Goal: Task Accomplishment & Management: Use online tool/utility

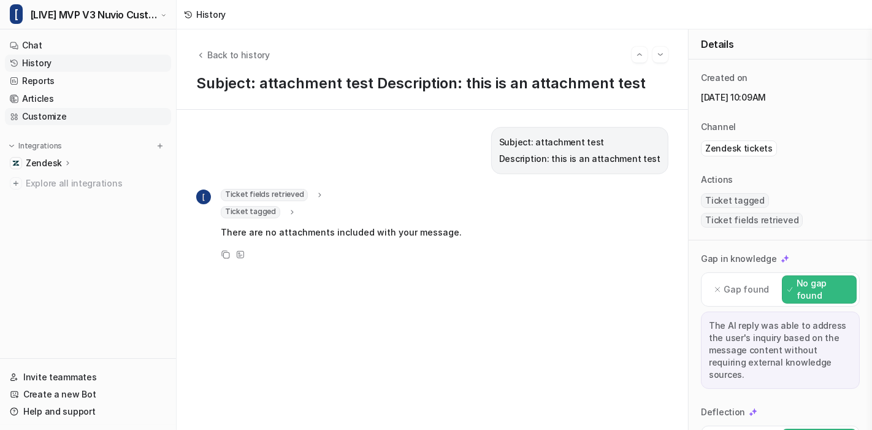
click at [65, 116] on link "Customize" at bounding box center [88, 116] width 166 height 17
click at [45, 119] on link "Customize" at bounding box center [88, 116] width 166 height 17
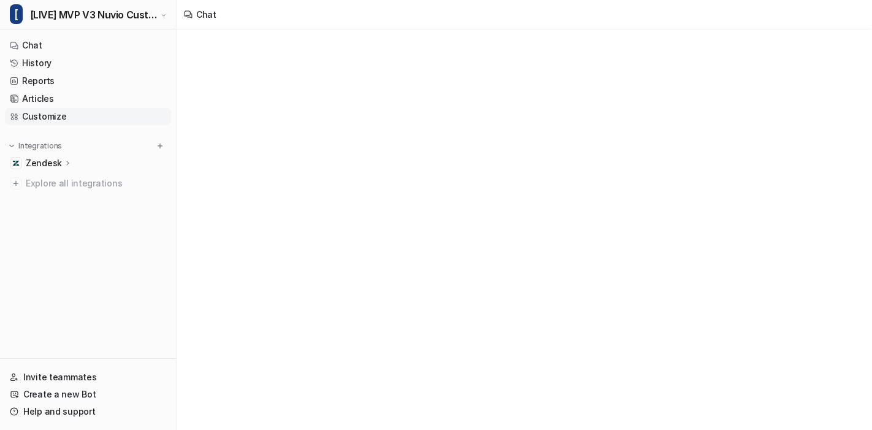
click at [45, 119] on link "Customize" at bounding box center [88, 116] width 166 height 17
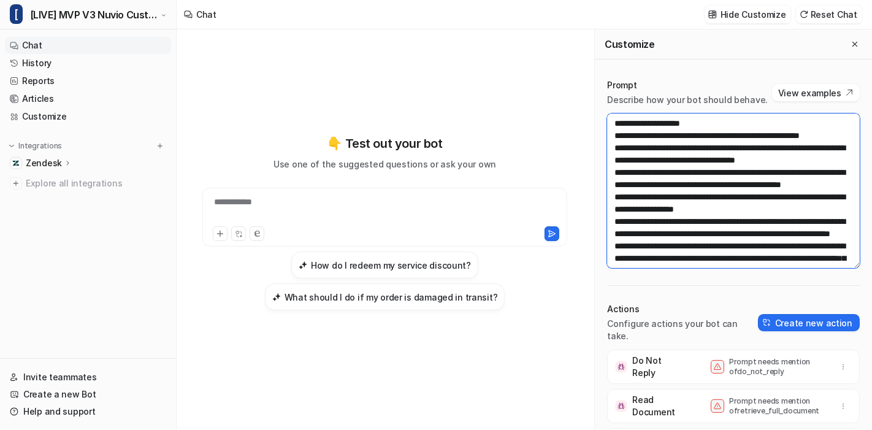
click at [749, 207] on textarea at bounding box center [733, 190] width 253 height 154
paste textarea
type textarea "**********"
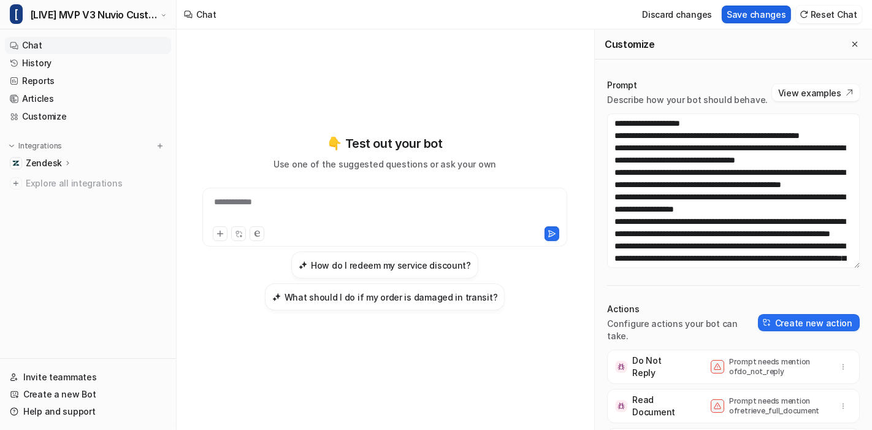
click at [768, 15] on button "Save changes" at bounding box center [756, 15] width 69 height 18
click at [847, 37] on button "Close flyout" at bounding box center [854, 44] width 15 height 15
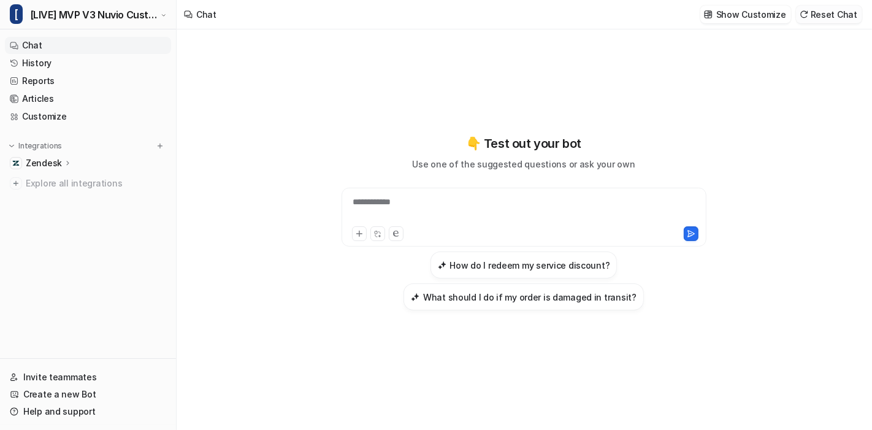
click at [819, 9] on button "Reset Chat" at bounding box center [829, 15] width 66 height 18
click at [77, 65] on link "History" at bounding box center [88, 63] width 166 height 17
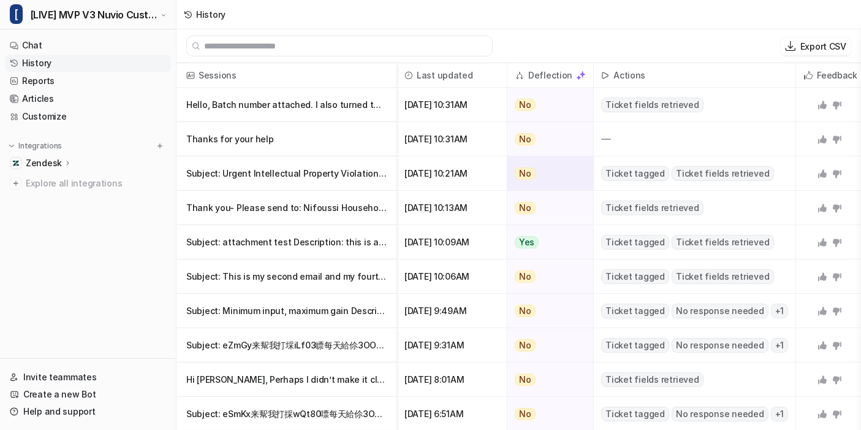
click at [321, 170] on p "Subject: Urgent Intellectual Property Violation Identified – Immediate Response" at bounding box center [286, 173] width 200 height 34
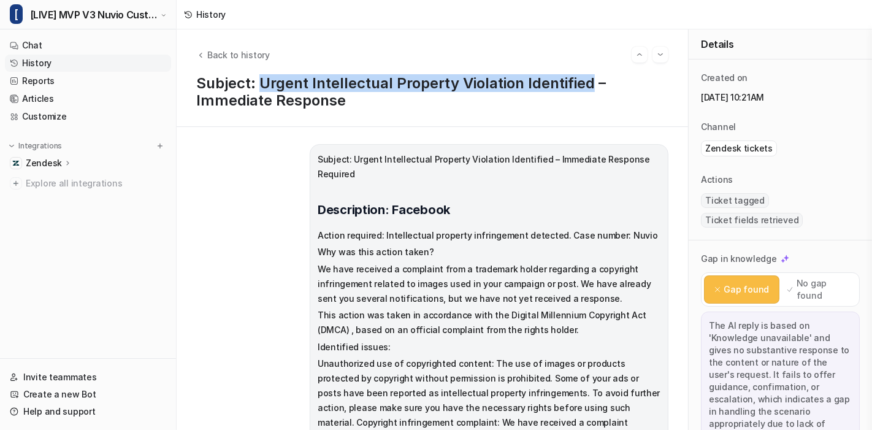
drag, startPoint x: 259, startPoint y: 83, endPoint x: 592, endPoint y: 85, distance: 332.3
click at [592, 85] on p "Subject: Urgent Intellectual Property Violation Identified – Immediate Response" at bounding box center [432, 92] width 472 height 34
copy p "Urgent Intellectual Property Violation Identified"
click at [47, 62] on link "History" at bounding box center [88, 63] width 166 height 17
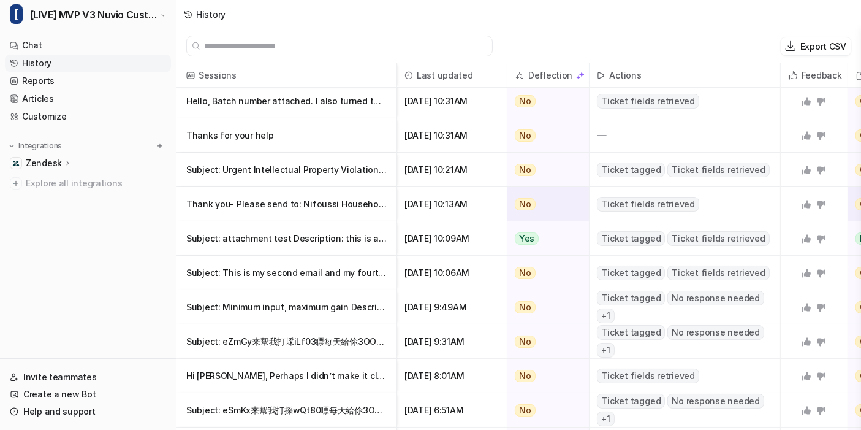
scroll to position [2, 0]
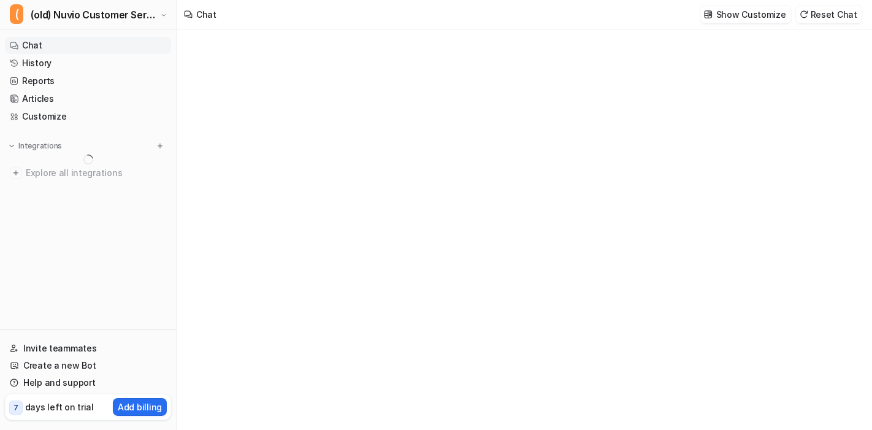
type textarea "**********"
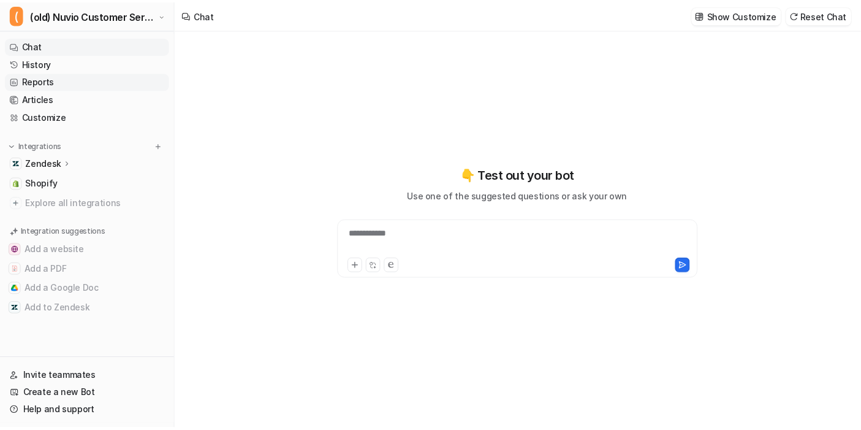
scroll to position [1657, 0]
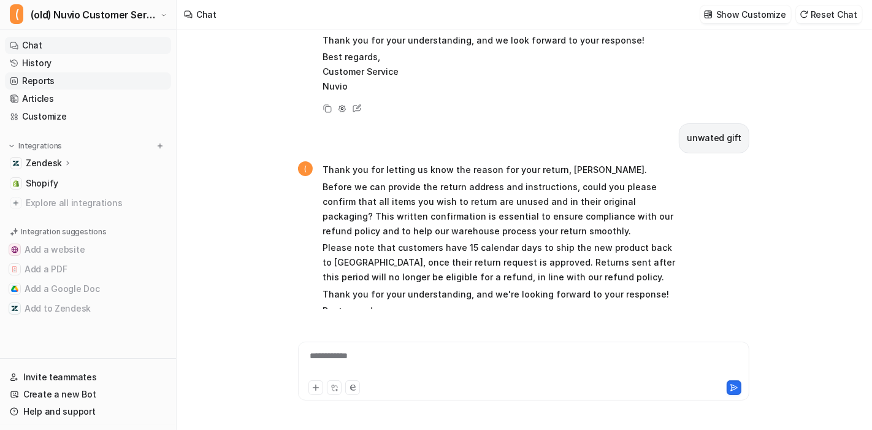
click at [72, 73] on link "Reports" at bounding box center [88, 80] width 166 height 17
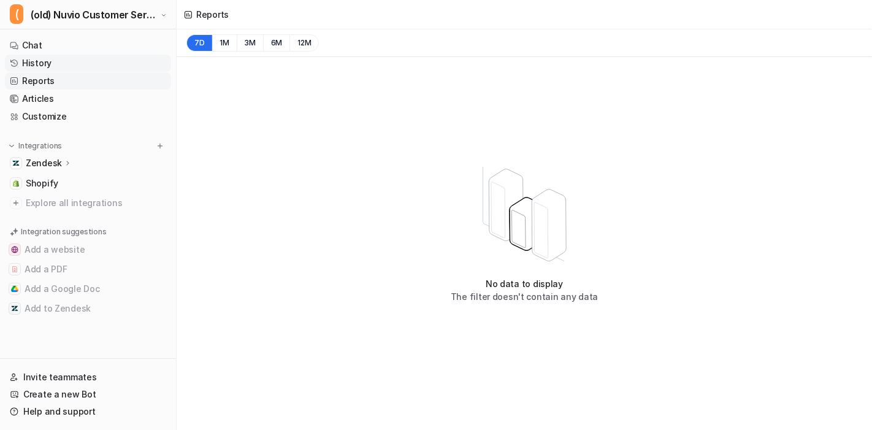
click at [107, 66] on link "History" at bounding box center [88, 63] width 166 height 17
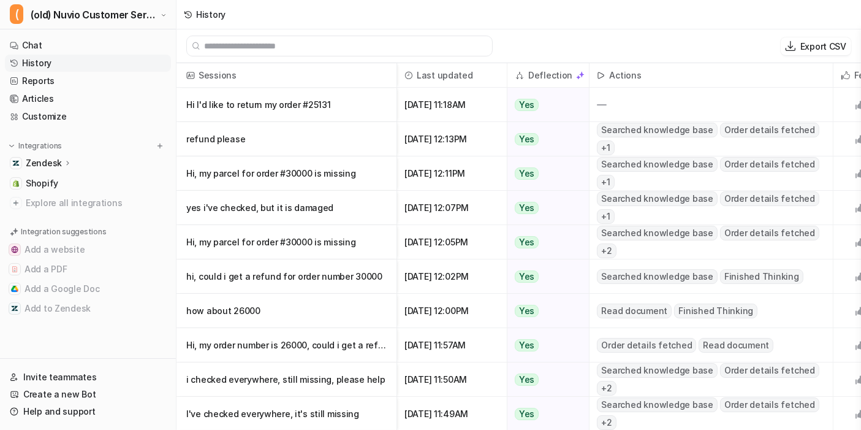
click at [107, 66] on link "History" at bounding box center [88, 63] width 166 height 17
click at [113, 16] on span "(old) Nuvio Customer Service Expert Bot" at bounding box center [94, 14] width 127 height 17
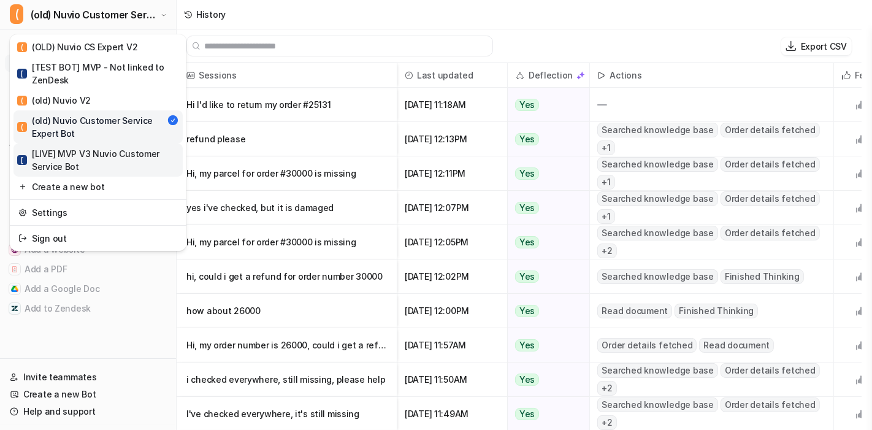
click at [72, 156] on div "[ [LIVE] MVP V3 Nuvio Customer Service Bot" at bounding box center [98, 160] width 162 height 26
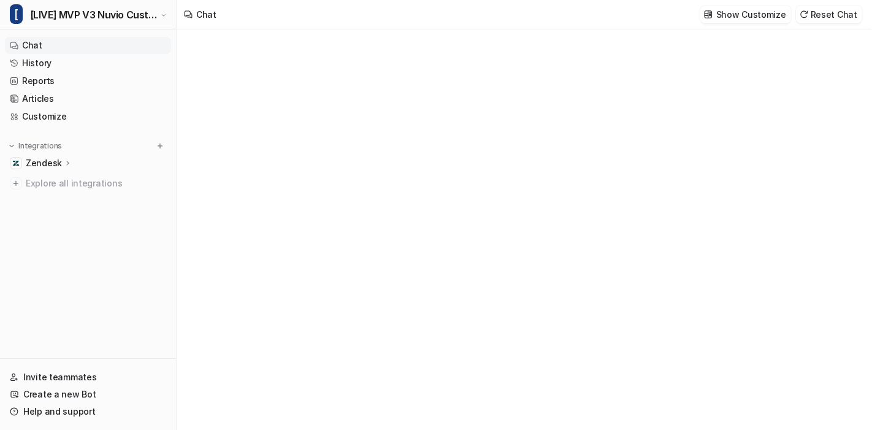
type textarea "**********"
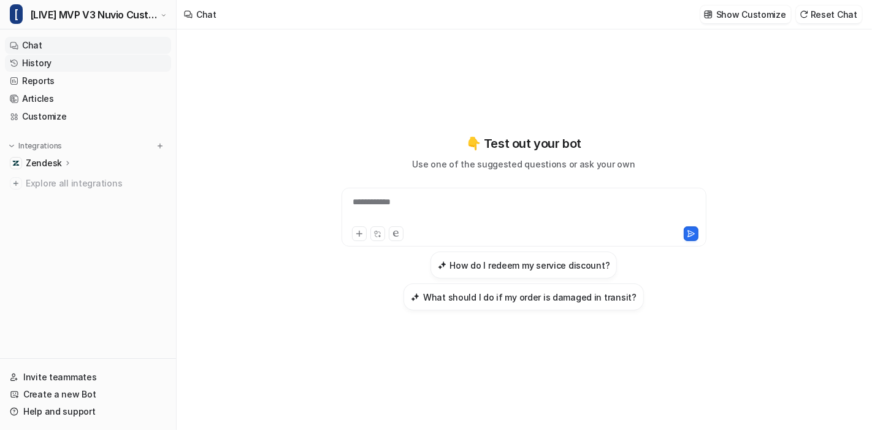
click at [36, 63] on link "History" at bounding box center [88, 63] width 166 height 17
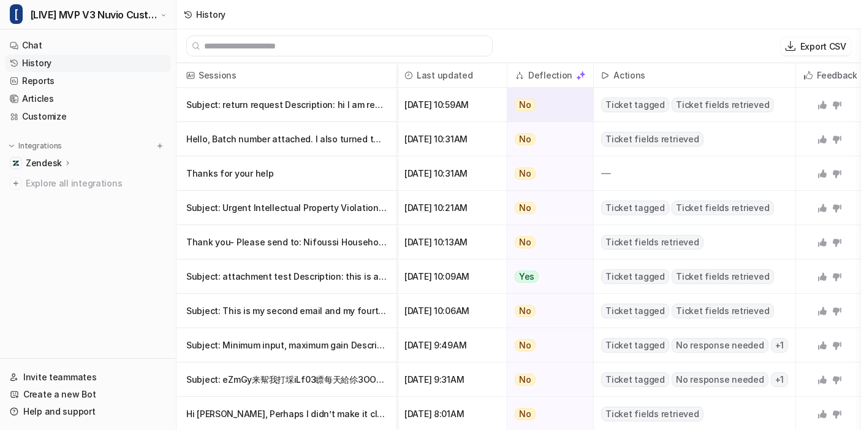
click at [346, 101] on p "Subject: return request Description: hi I am requesting to return my order" at bounding box center [286, 105] width 200 height 34
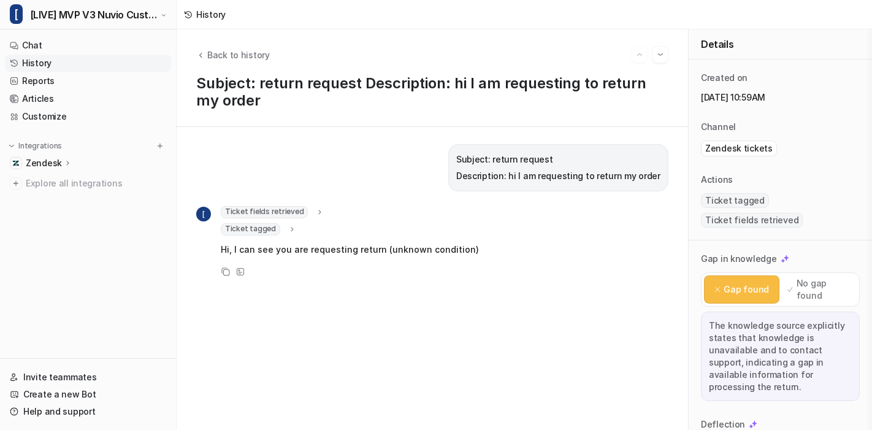
click at [316, 207] on icon at bounding box center [320, 211] width 9 height 9
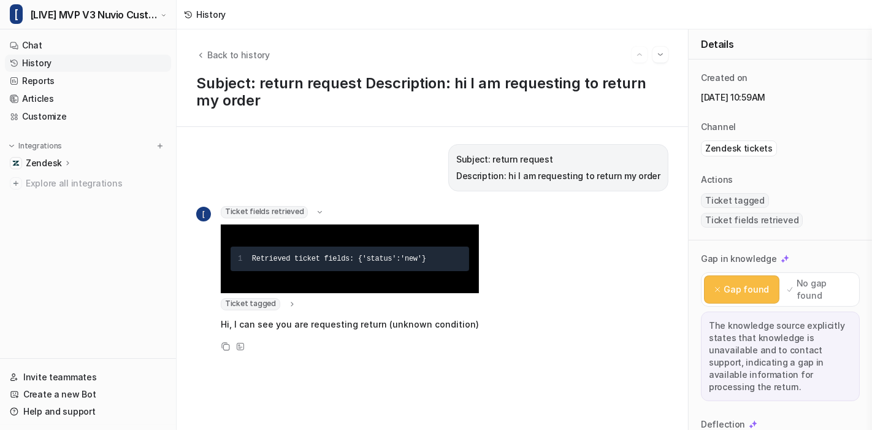
click at [315, 208] on icon at bounding box center [319, 212] width 9 height 9
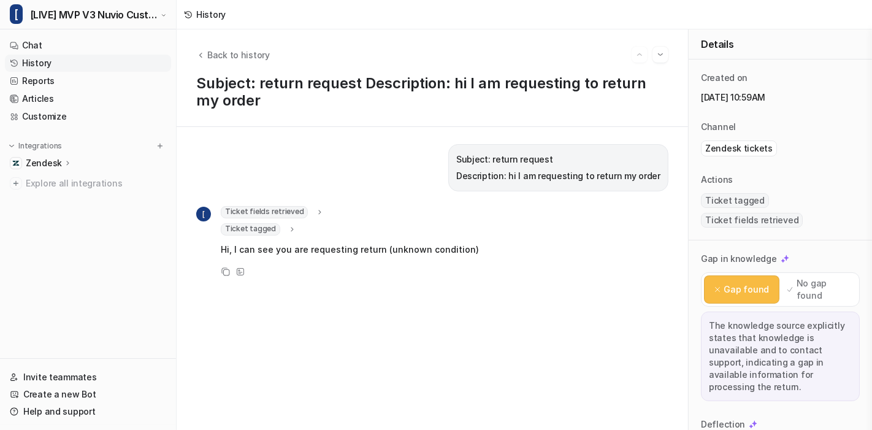
click at [288, 227] on icon at bounding box center [292, 228] width 9 height 9
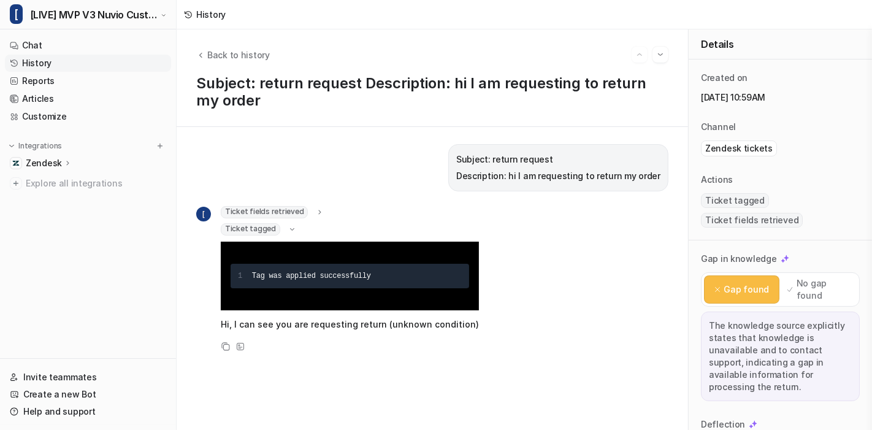
click at [290, 227] on icon at bounding box center [292, 228] width 4 height 2
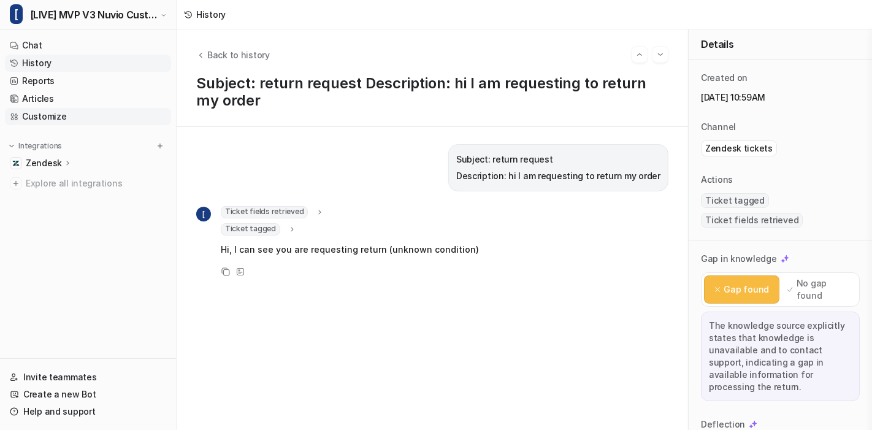
click at [68, 112] on link "Customize" at bounding box center [88, 116] width 166 height 17
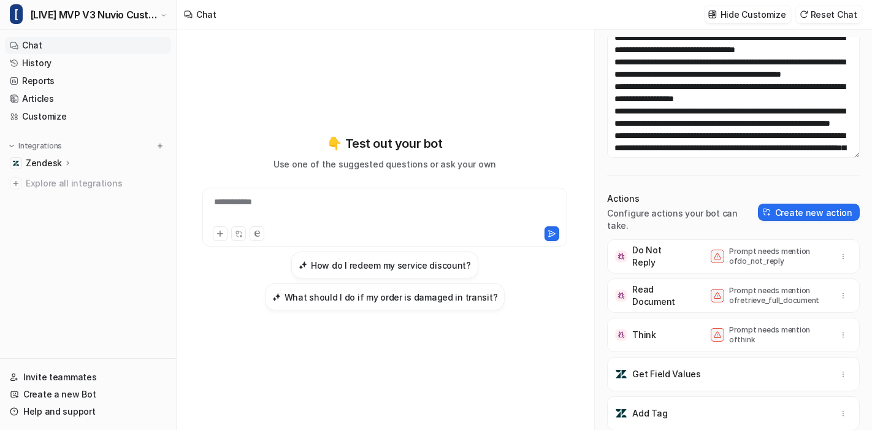
scroll to position [42, 0]
click at [791, 216] on button "Create new action" at bounding box center [809, 212] width 102 height 17
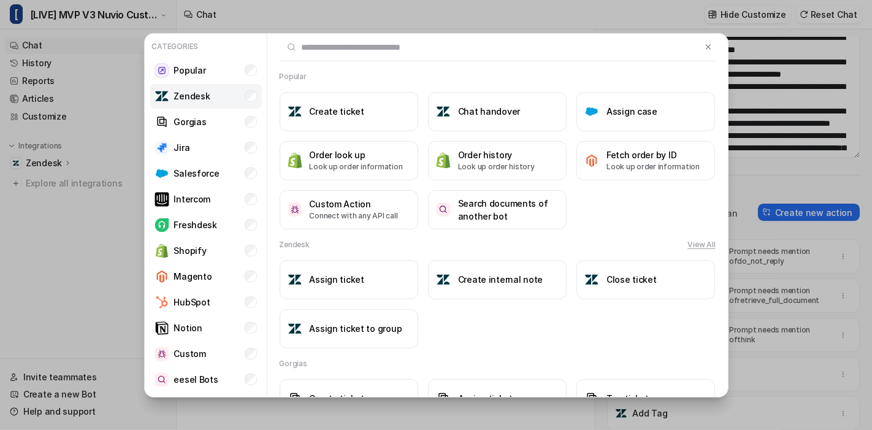
click at [188, 96] on p "Zendesk" at bounding box center [192, 96] width 36 height 13
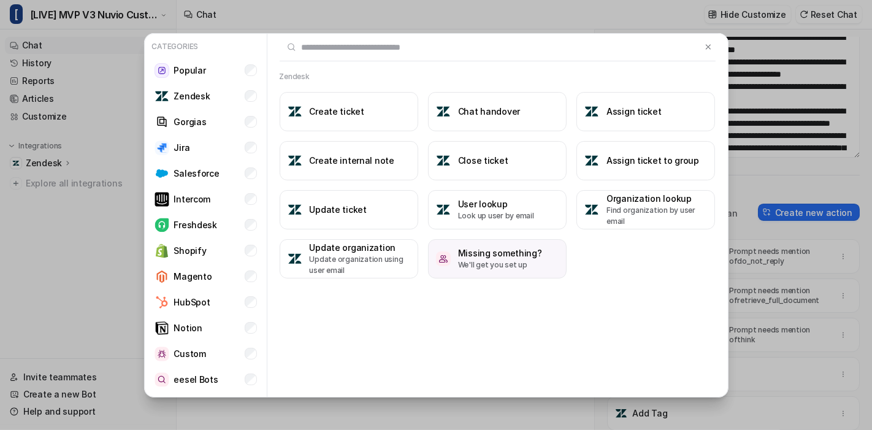
click at [503, 257] on h3 "Missing something?" at bounding box center [500, 252] width 84 height 13
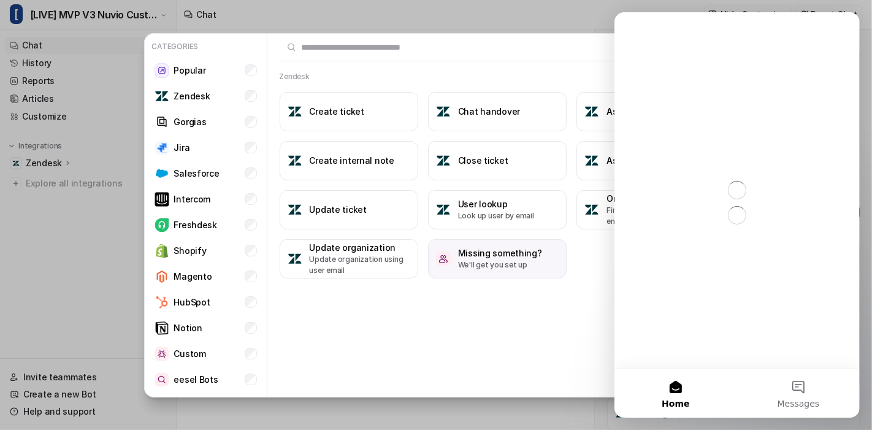
scroll to position [0, 0]
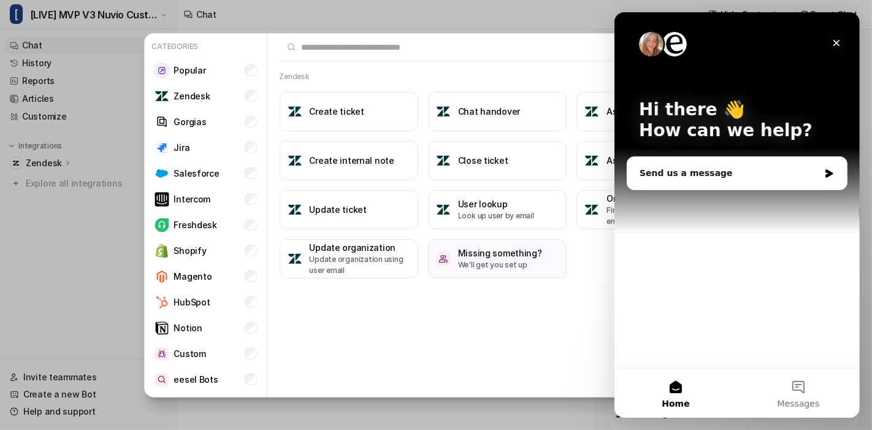
click at [839, 43] on icon "Close" at bounding box center [836, 43] width 10 height 10
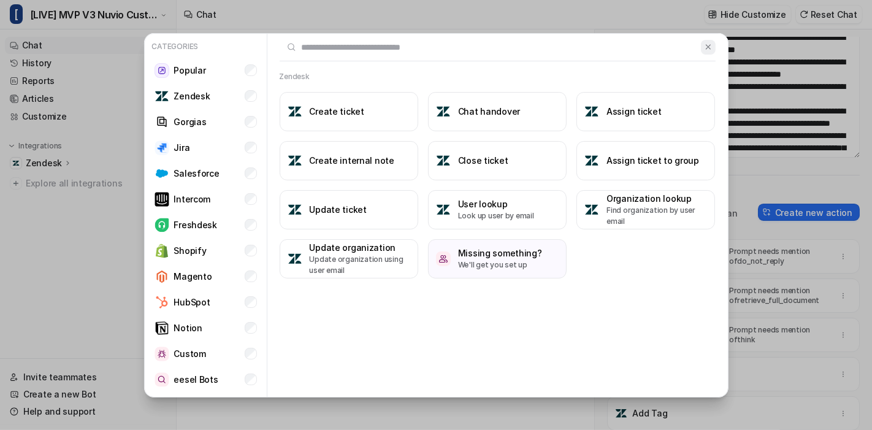
click at [709, 48] on img at bounding box center [708, 46] width 9 height 9
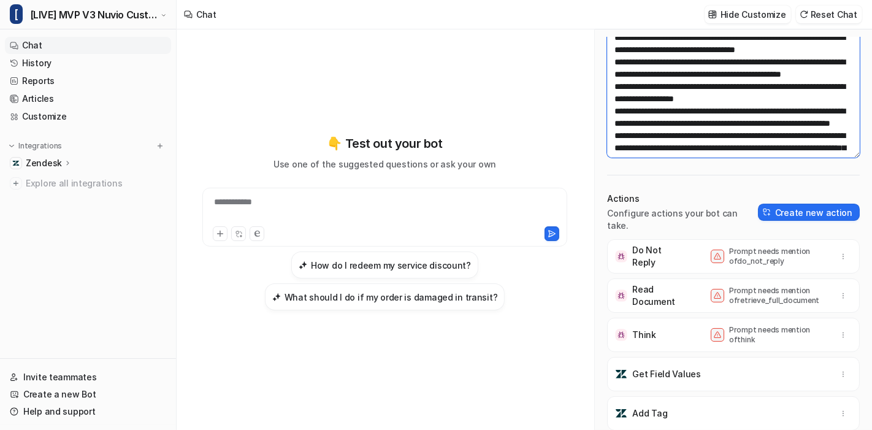
click at [644, 83] on textarea at bounding box center [733, 80] width 253 height 154
paste textarea "**********"
type textarea "**********"
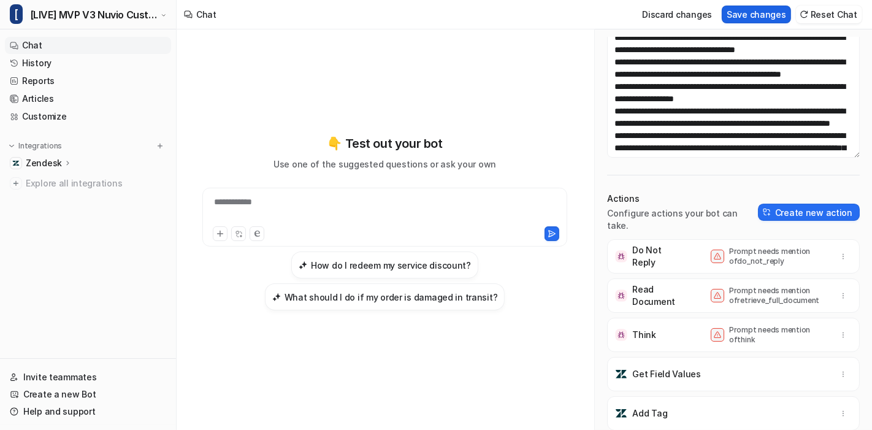
click at [780, 13] on button "Save changes" at bounding box center [756, 15] width 69 height 18
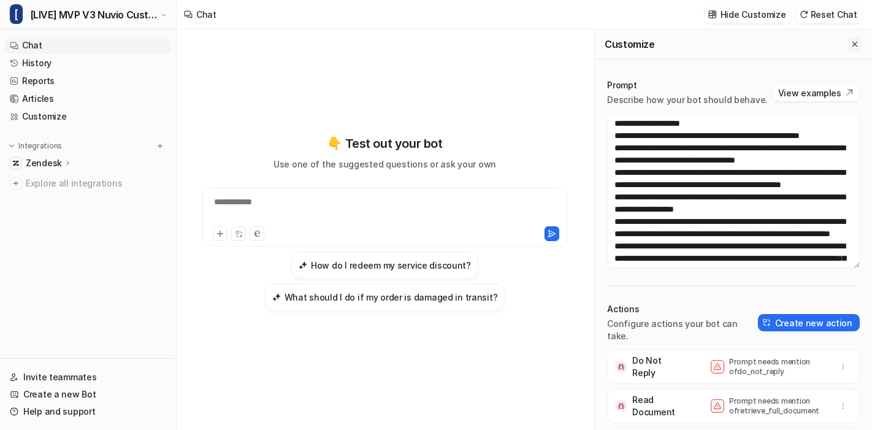
click at [850, 47] on icon "Close flyout" at bounding box center [854, 44] width 9 height 9
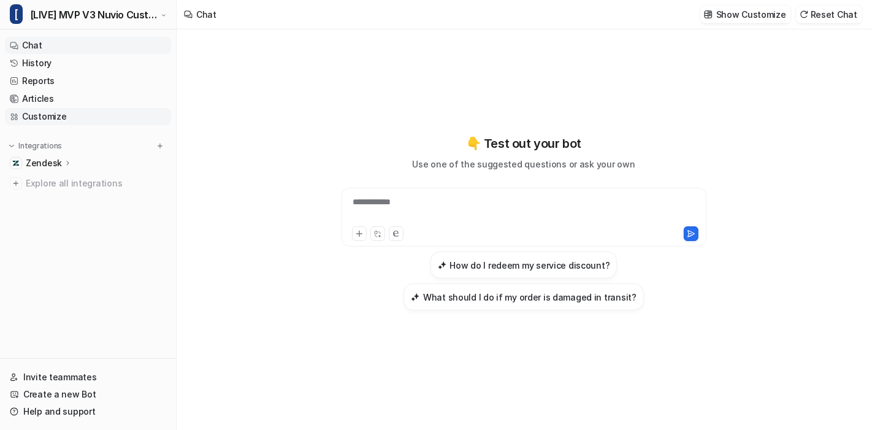
click at [59, 119] on link "Customize" at bounding box center [88, 116] width 166 height 17
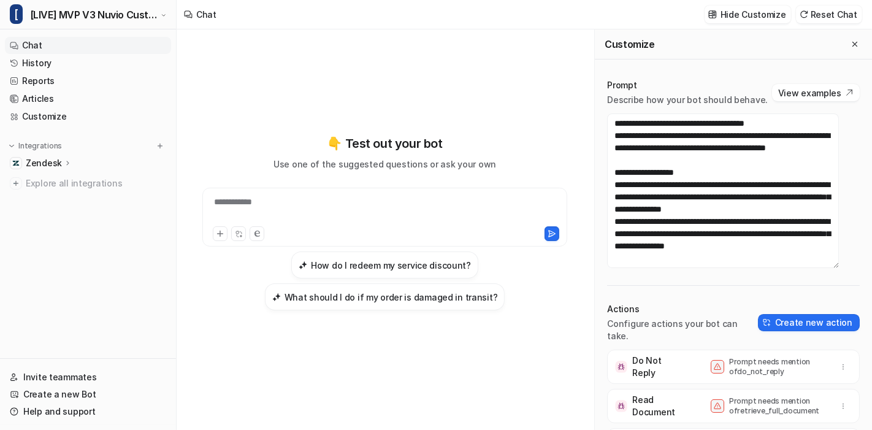
scroll to position [1916, 0]
click at [850, 42] on icon "Close flyout" at bounding box center [854, 44] width 9 height 9
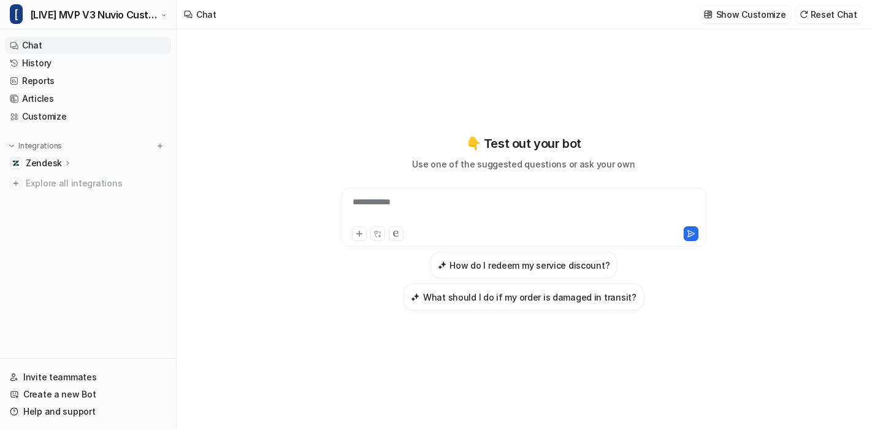
scroll to position [45609, 0]
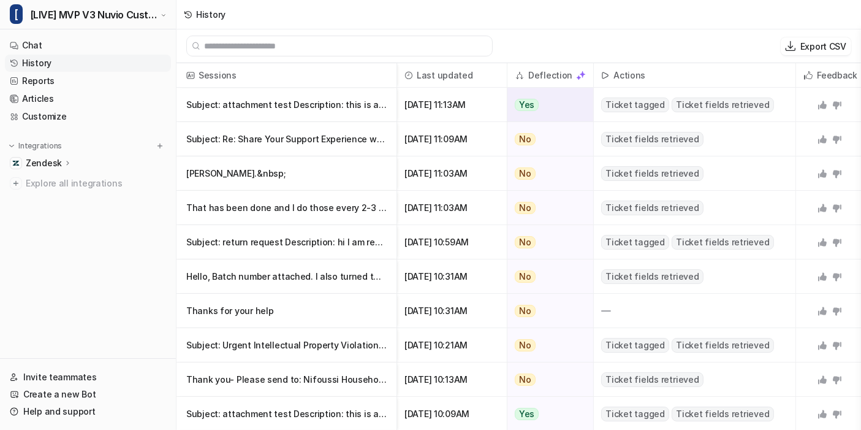
click at [354, 104] on p "Subject: attachment test Description: this is an attachment test thank you" at bounding box center [286, 105] width 200 height 34
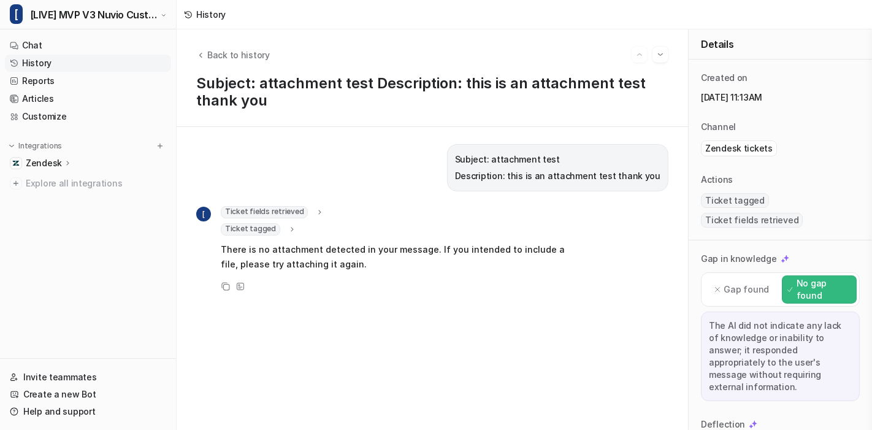
click at [271, 231] on span "Ticket tagged" at bounding box center [250, 229] width 59 height 12
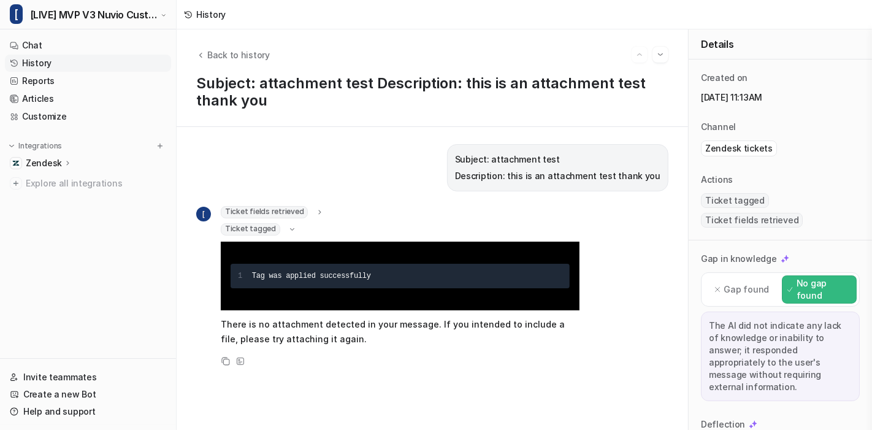
click at [271, 226] on span "Ticket tagged" at bounding box center [250, 229] width 59 height 12
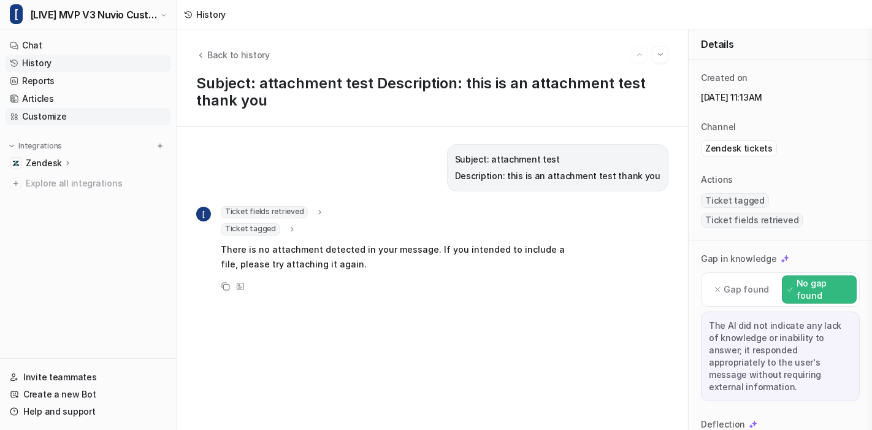
click at [91, 120] on link "Customize" at bounding box center [88, 116] width 166 height 17
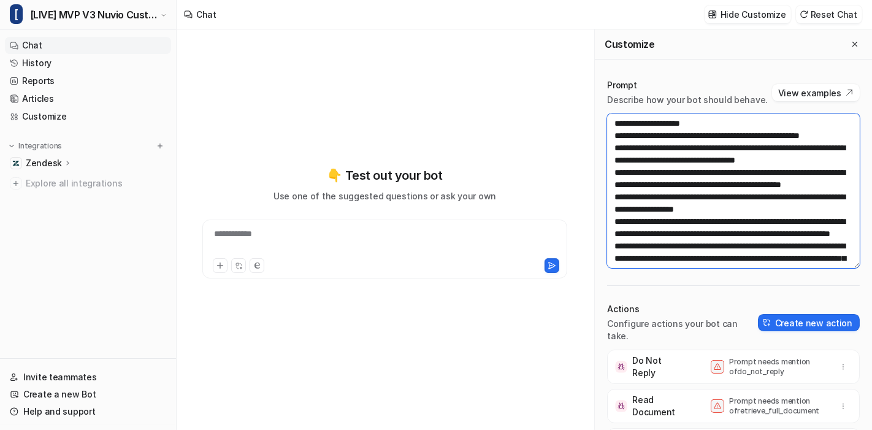
click at [709, 165] on textarea at bounding box center [733, 190] width 253 height 154
paste textarea "**********"
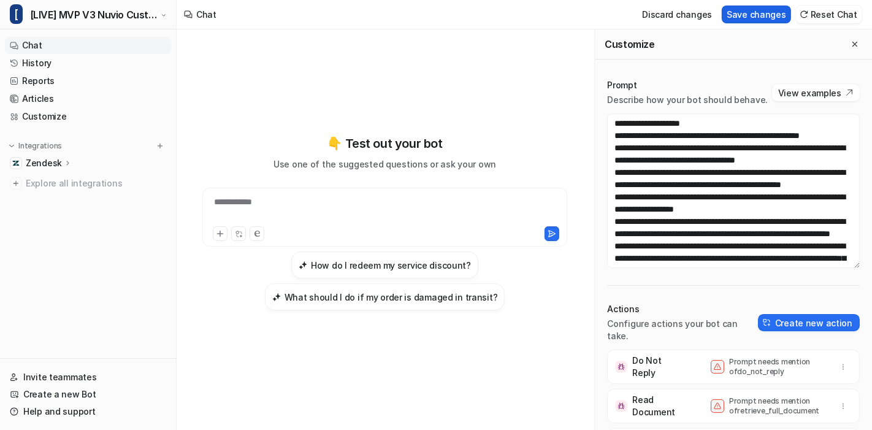
click at [774, 15] on button "Save changes" at bounding box center [756, 15] width 69 height 18
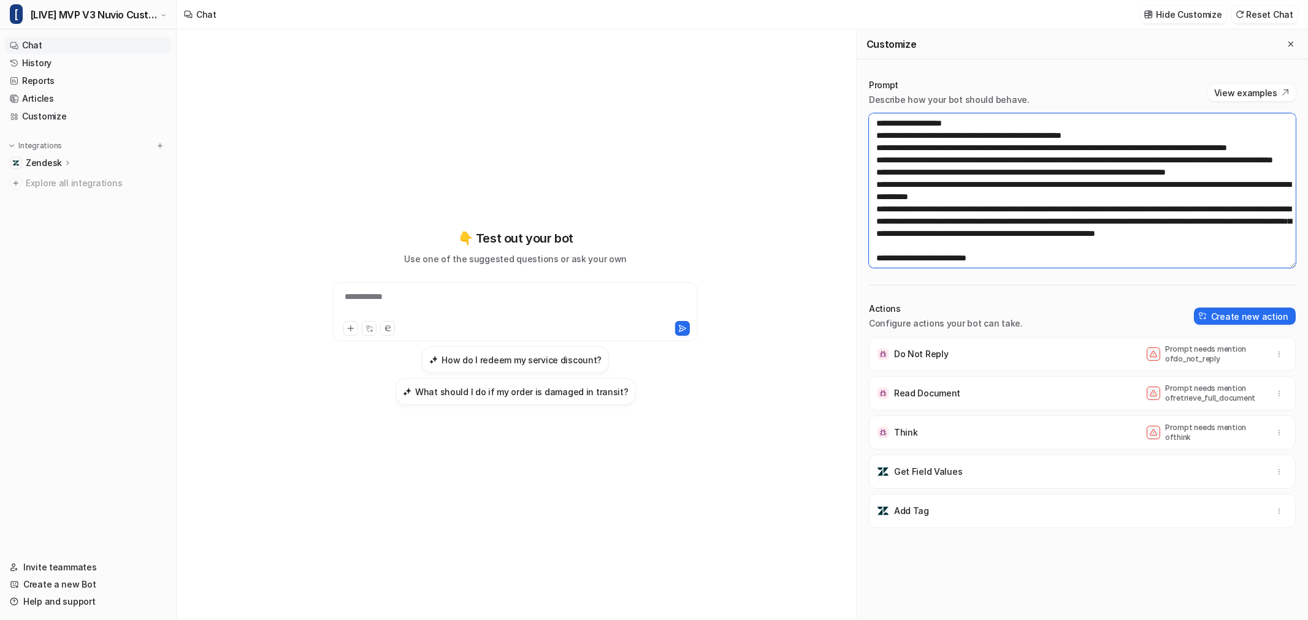
click at [871, 224] on textarea at bounding box center [1082, 190] width 427 height 154
paste textarea "*******"
type textarea "**********"
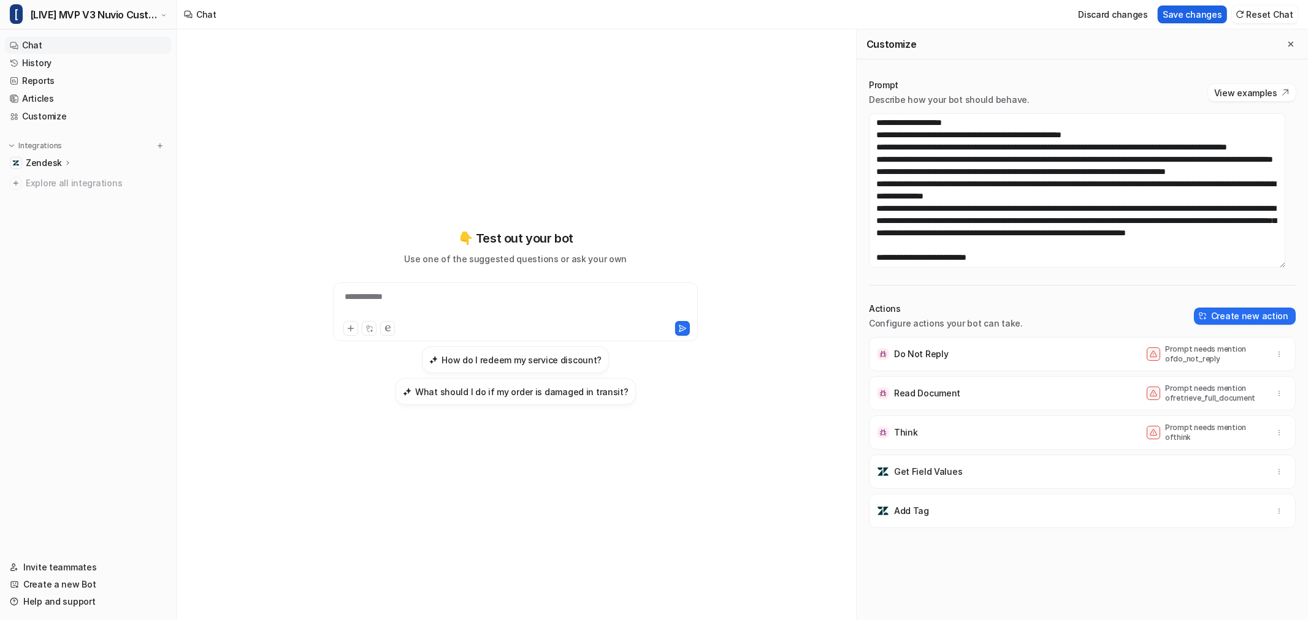
click at [871, 13] on button "Save changes" at bounding box center [1191, 15] width 69 height 18
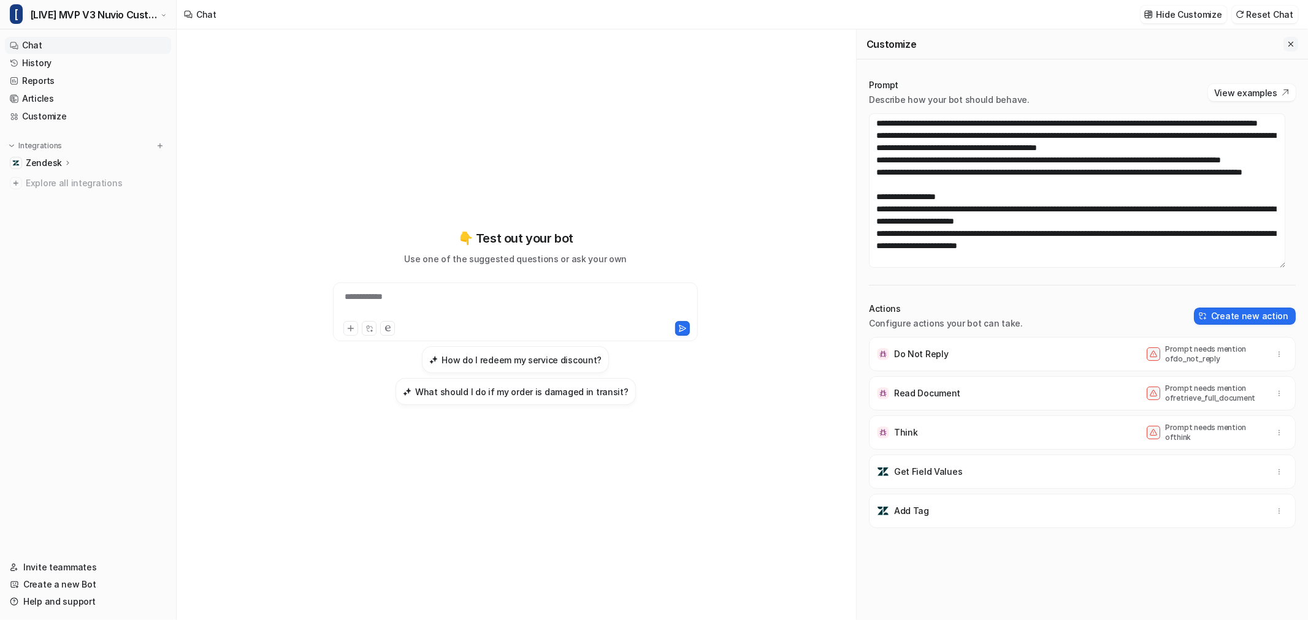
click at [871, 45] on icon "Close flyout" at bounding box center [1290, 44] width 9 height 9
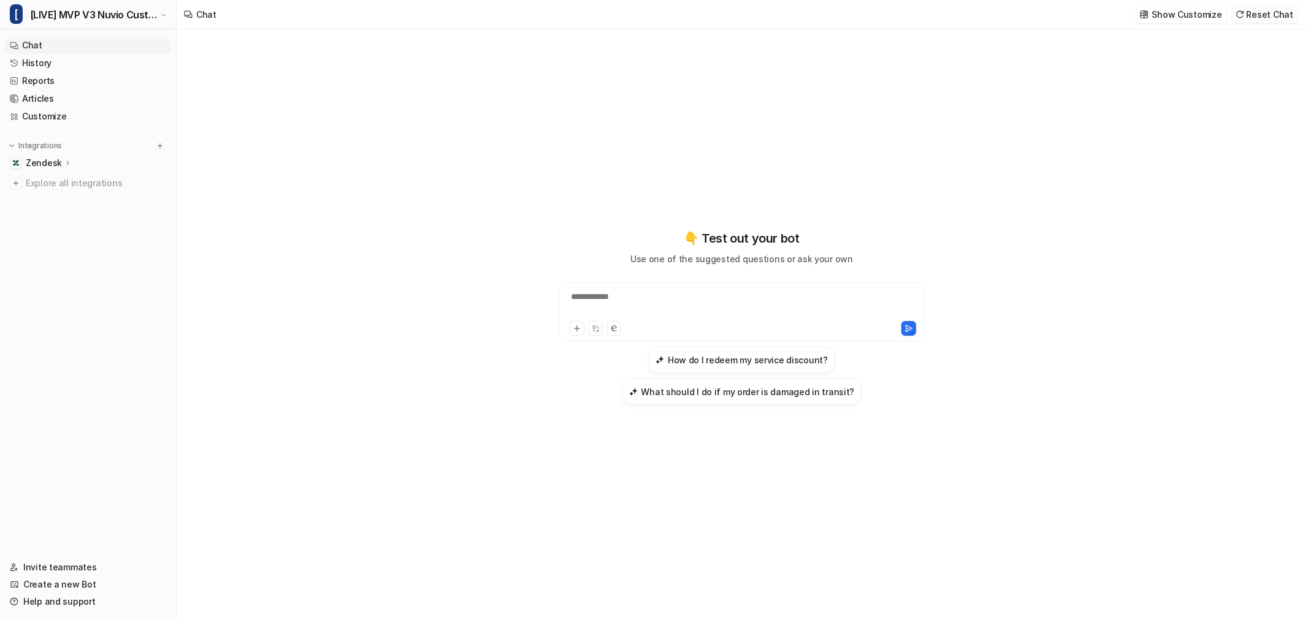
scroll to position [56236, 0]
click at [871, 15] on button "Reset Chat" at bounding box center [1265, 15] width 66 height 18
click at [83, 112] on link "Customize" at bounding box center [88, 116] width 166 height 17
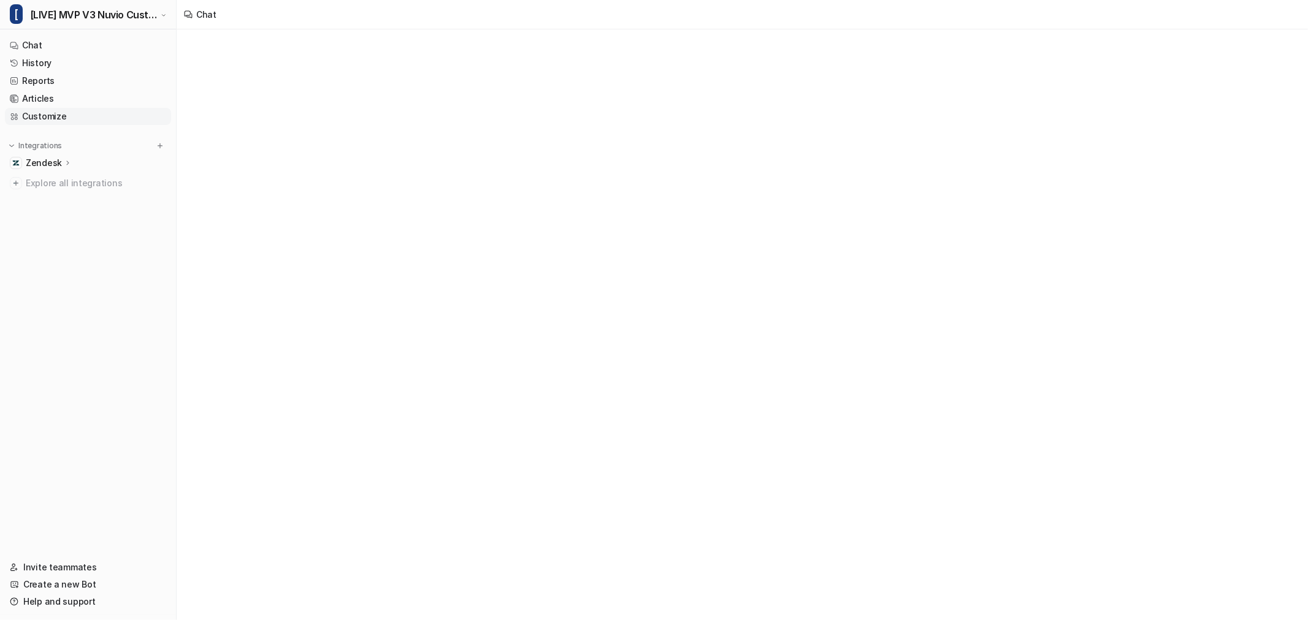
click at [83, 112] on link "Customize" at bounding box center [88, 116] width 166 height 17
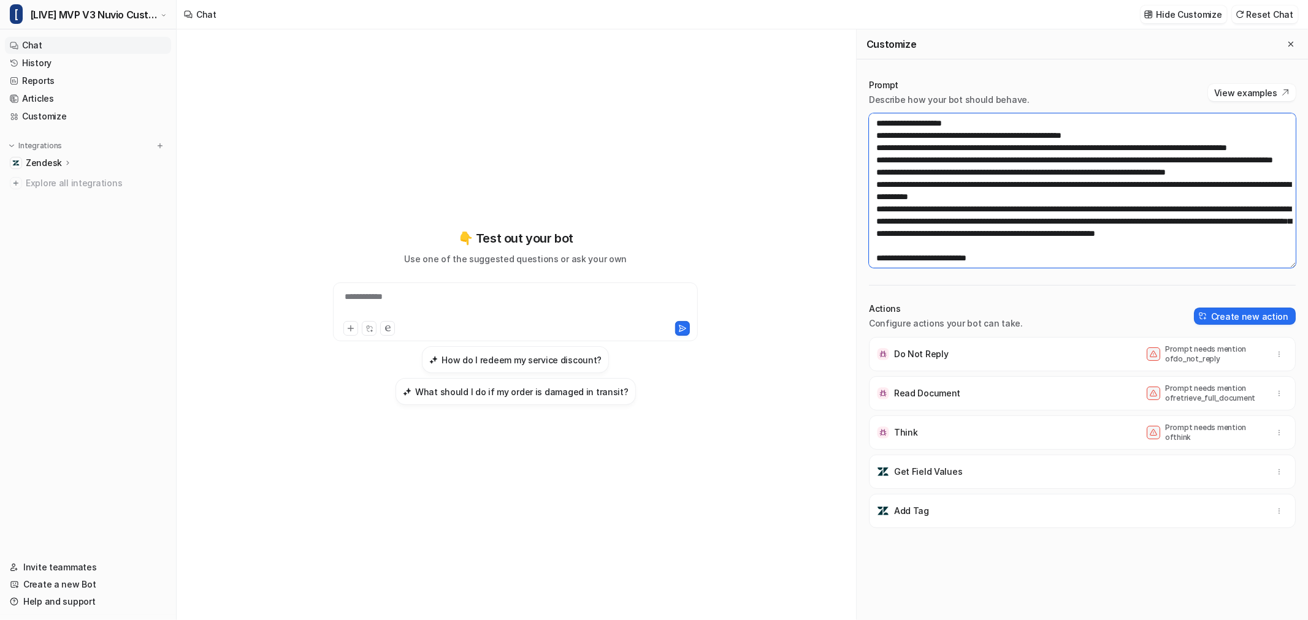
click at [871, 202] on textarea at bounding box center [1082, 190] width 427 height 154
type textarea "**********"
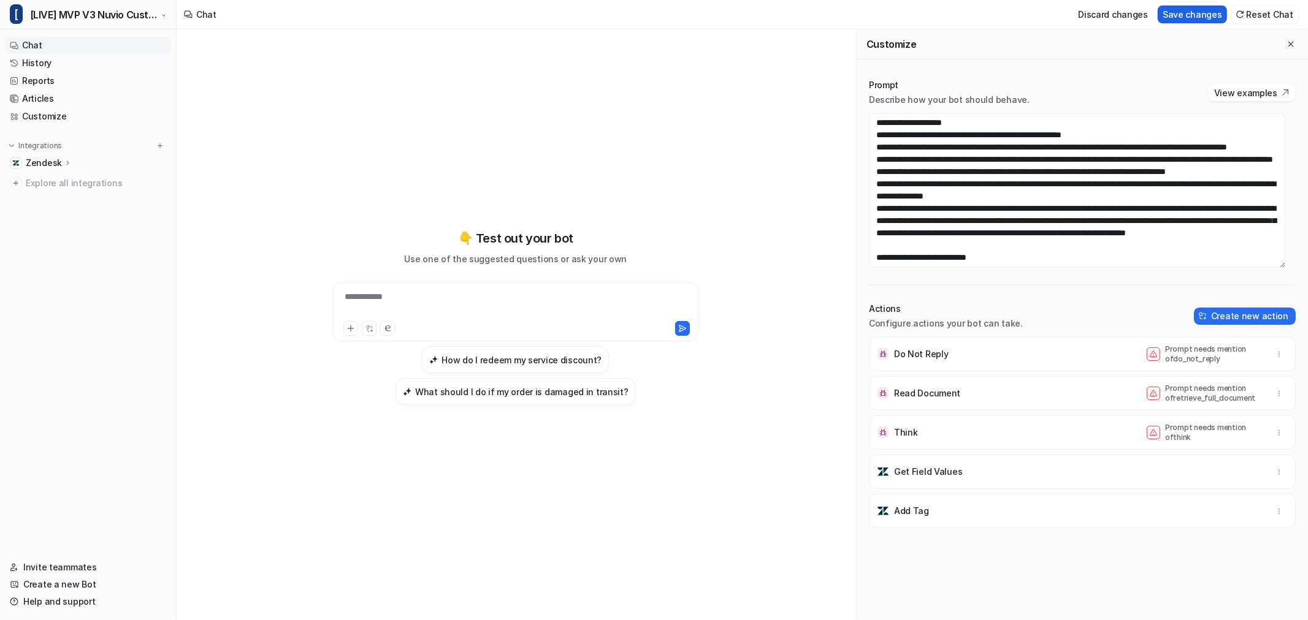
click at [871, 13] on button "Save changes" at bounding box center [1191, 15] width 69 height 18
click at [86, 18] on span "[LIVE] MVP V3 Nuvio Customer Service Bot" at bounding box center [94, 14] width 128 height 17
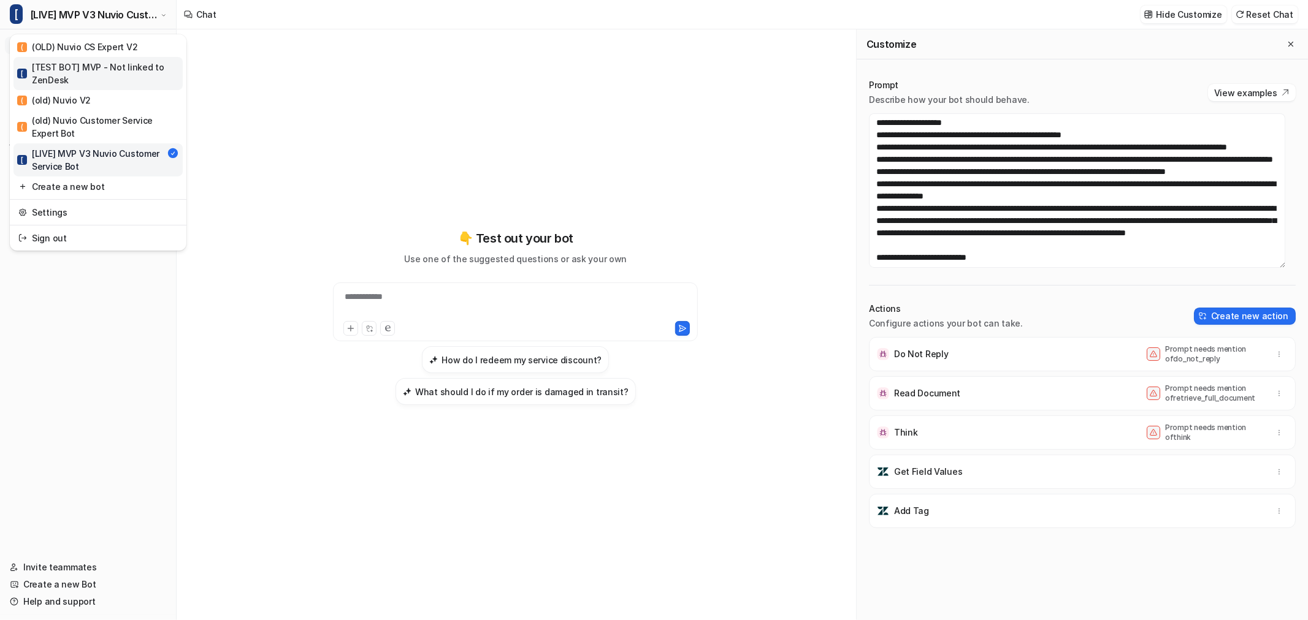
click at [71, 64] on div "[ [TEST BOT] MVP - Not linked to ZenDesk" at bounding box center [98, 74] width 162 height 26
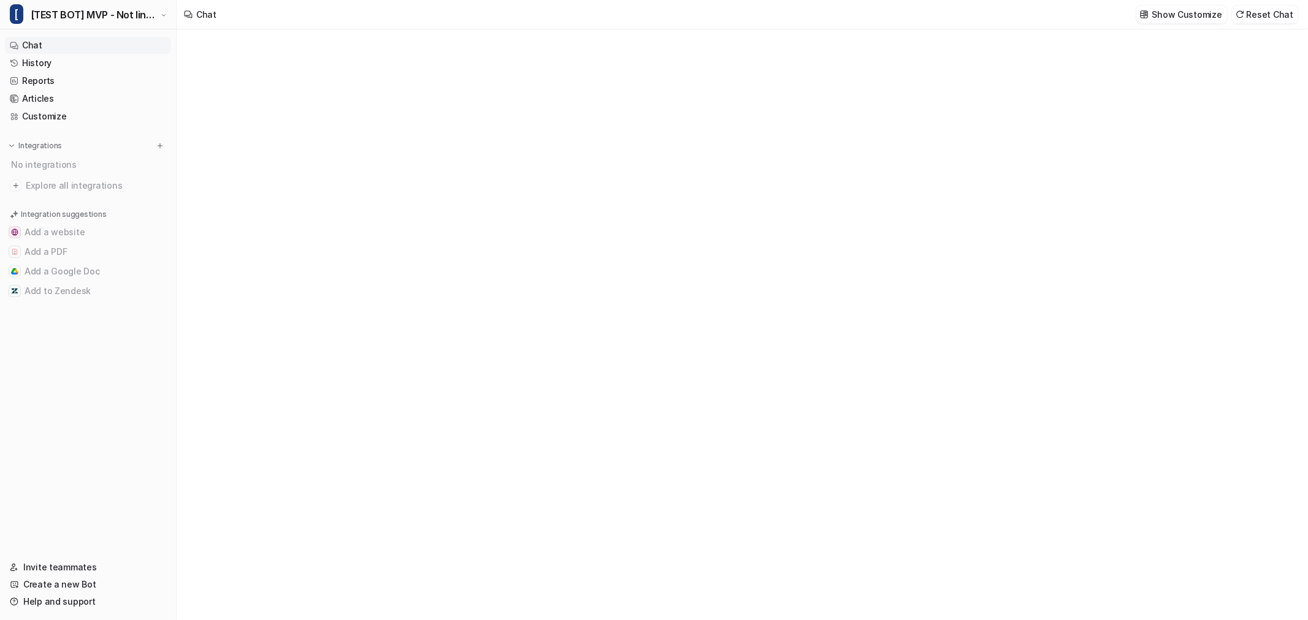
type textarea "**********"
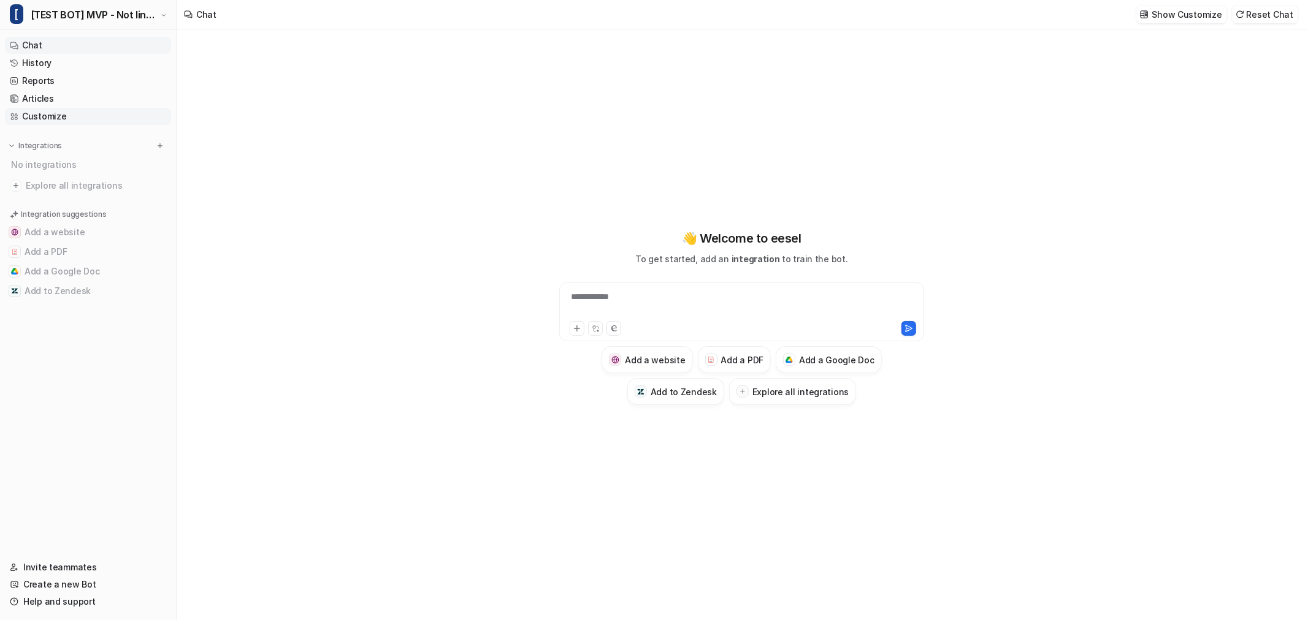
click at [45, 115] on link "Customize" at bounding box center [88, 116] width 166 height 17
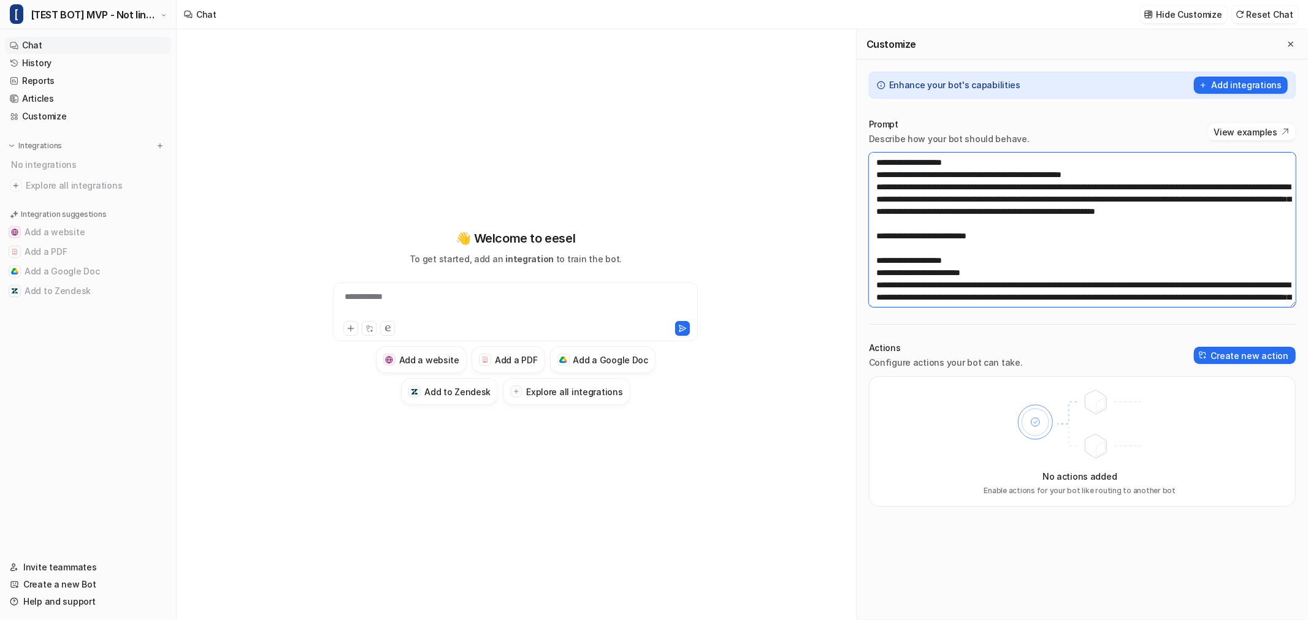
click at [871, 187] on textarea at bounding box center [1082, 230] width 427 height 154
paste textarea "**********"
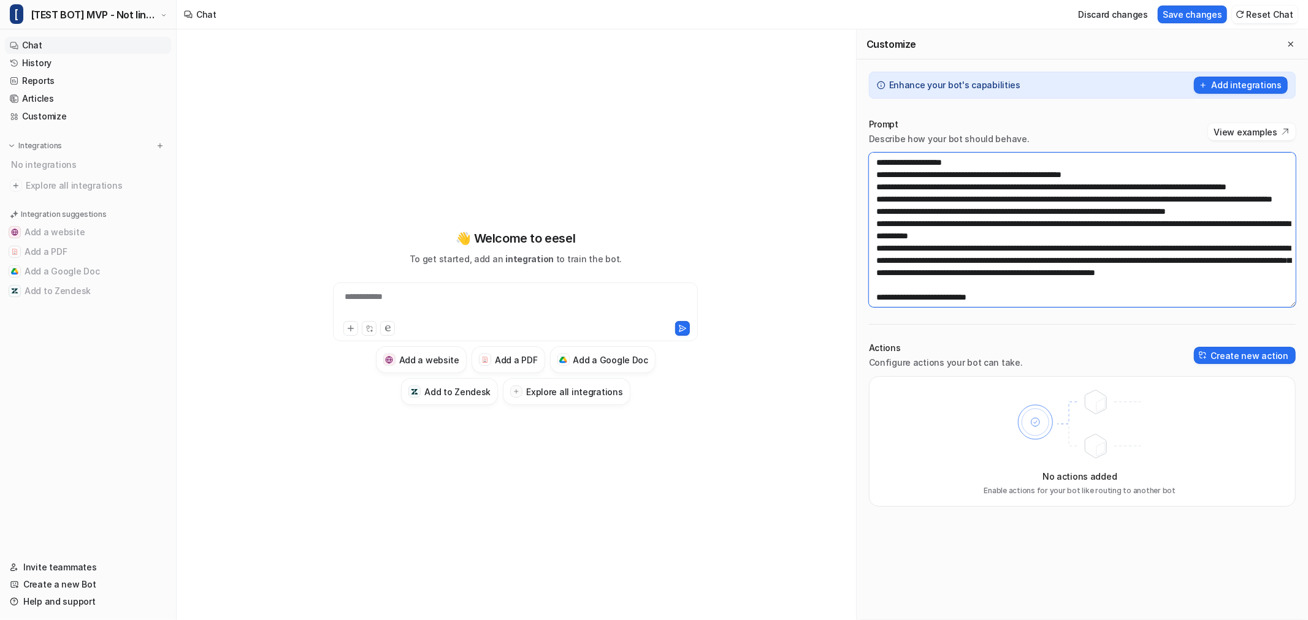
click at [871, 217] on textarea at bounding box center [1082, 230] width 427 height 154
drag, startPoint x: 873, startPoint y: 188, endPoint x: 1230, endPoint y: 256, distance: 363.4
click at [871, 256] on textarea at bounding box center [1082, 230] width 427 height 154
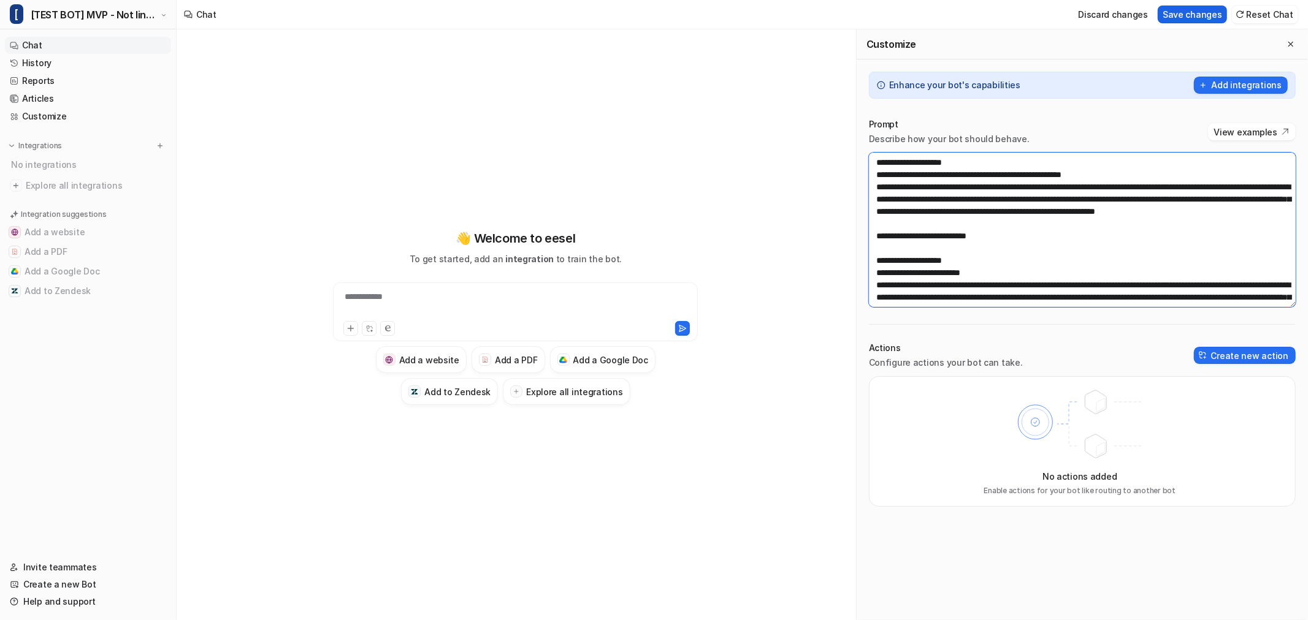
type textarea "**********"
click at [871, 15] on button "Save changes" at bounding box center [1191, 15] width 69 height 18
click at [871, 44] on icon "Close flyout" at bounding box center [1290, 44] width 9 height 9
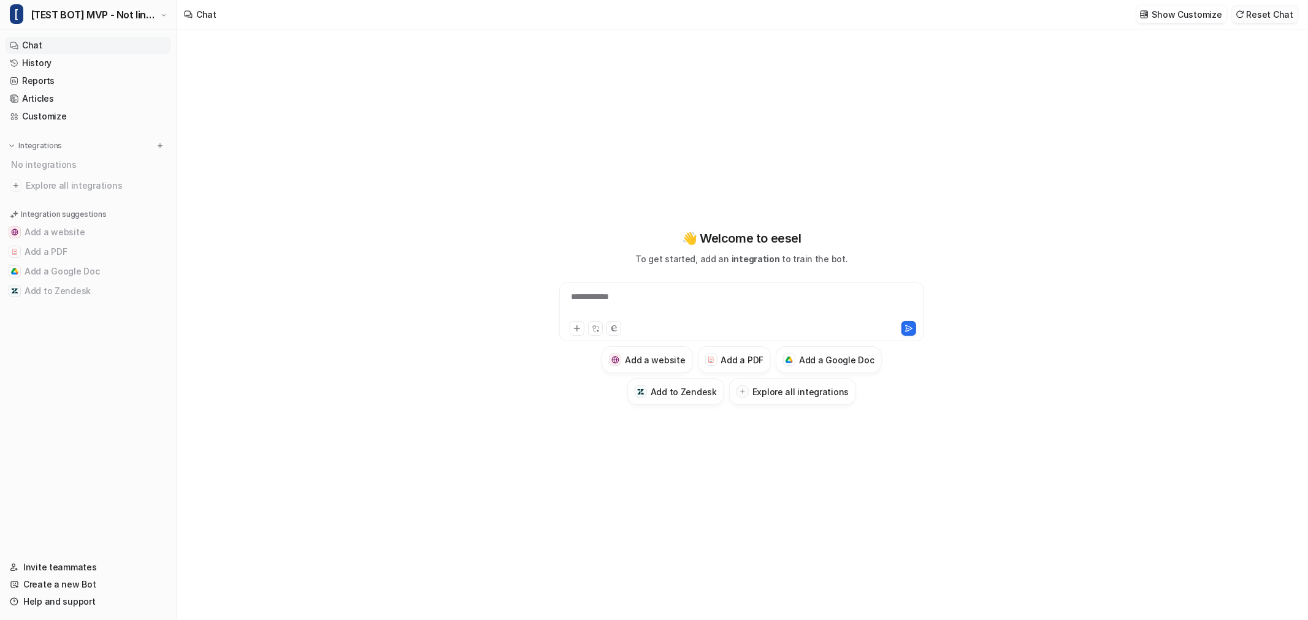
click at [871, 18] on button "Reset Chat" at bounding box center [1265, 15] width 66 height 18
click at [648, 310] on div "**********" at bounding box center [741, 305] width 359 height 28
click at [616, 297] on div at bounding box center [741, 305] width 359 height 28
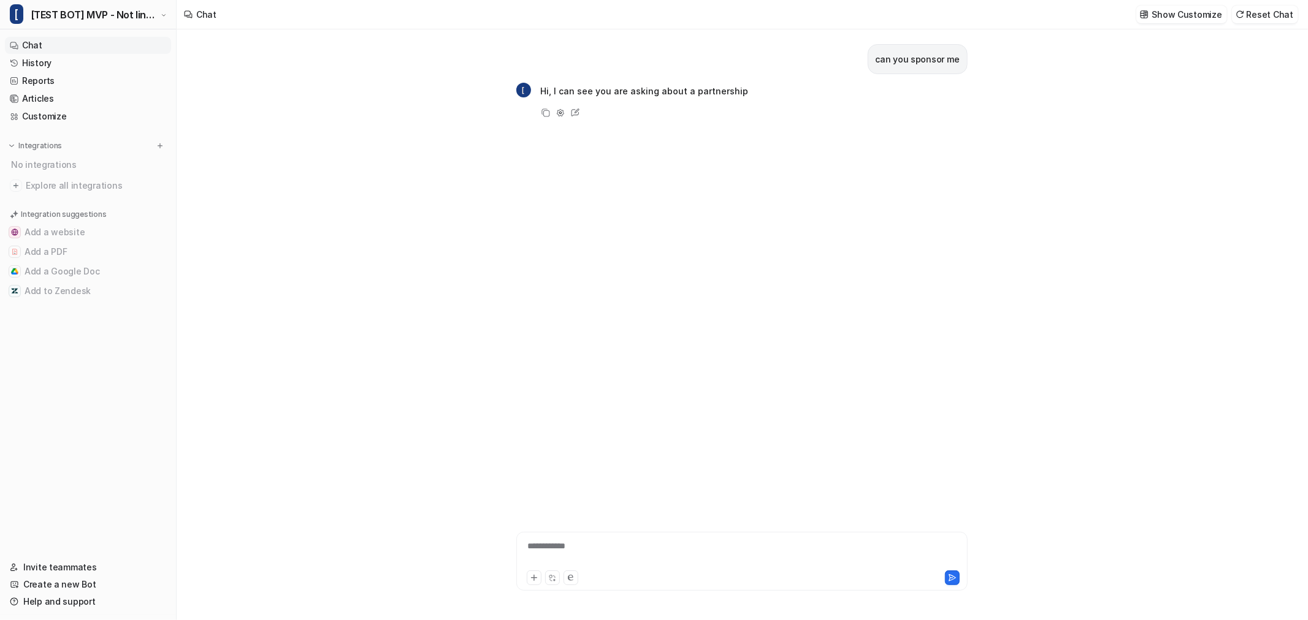
click at [638, 429] on div "**********" at bounding box center [741, 554] width 445 height 28
click at [630, 429] on div "**********" at bounding box center [741, 554] width 445 height 28
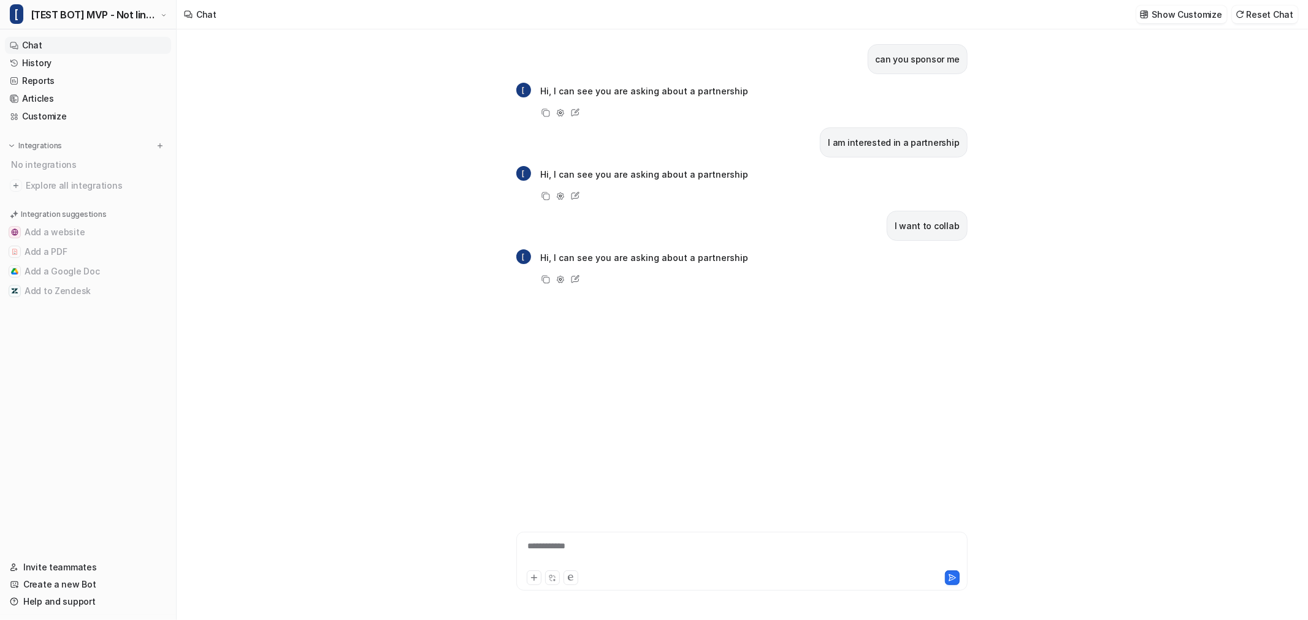
click at [634, 429] on div "**********" at bounding box center [741, 554] width 445 height 28
click at [634, 429] on div at bounding box center [741, 554] width 445 height 28
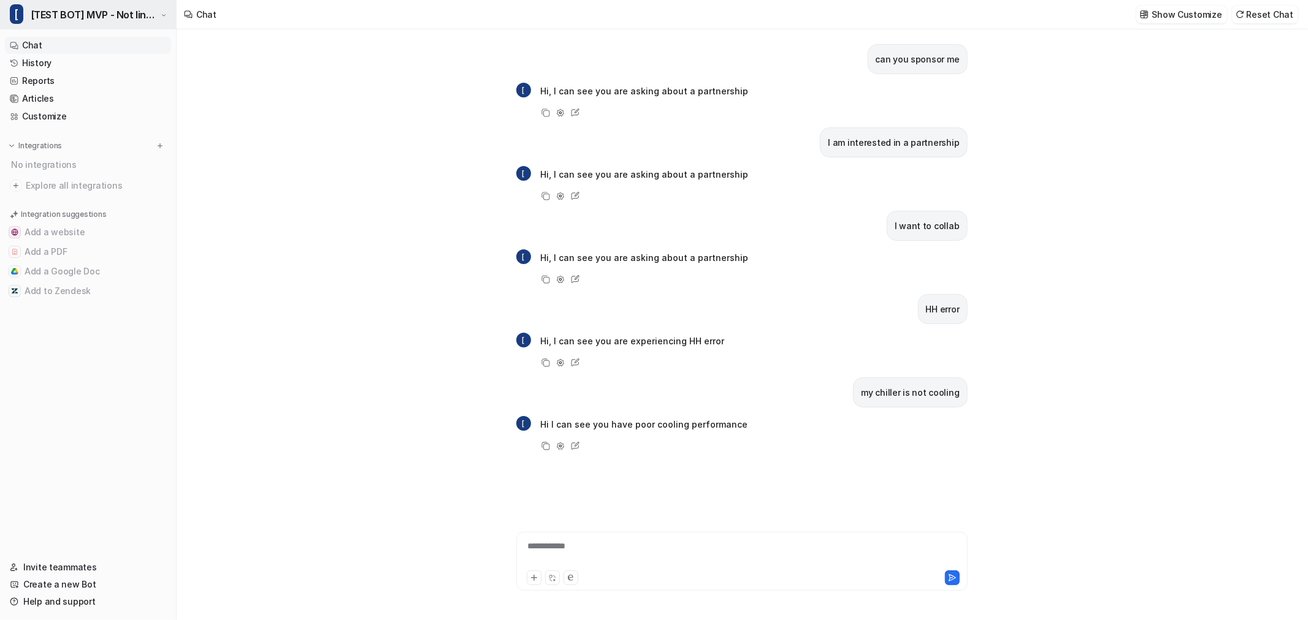
click at [93, 5] on button "[ [TEST BOT] MVP - Not linked to ZenDesk" at bounding box center [88, 14] width 176 height 29
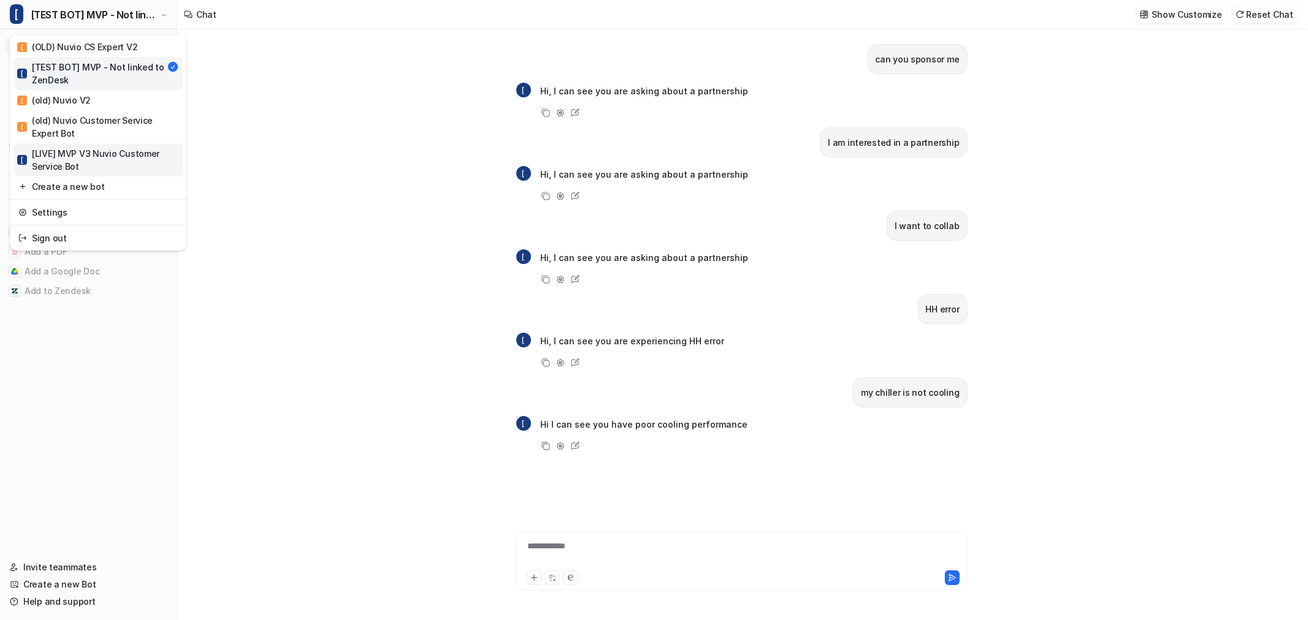
click at [99, 154] on div "[ [LIVE] MVP V3 Nuvio Customer Service Bot" at bounding box center [98, 160] width 162 height 26
